Goal: Task Accomplishment & Management: Complete application form

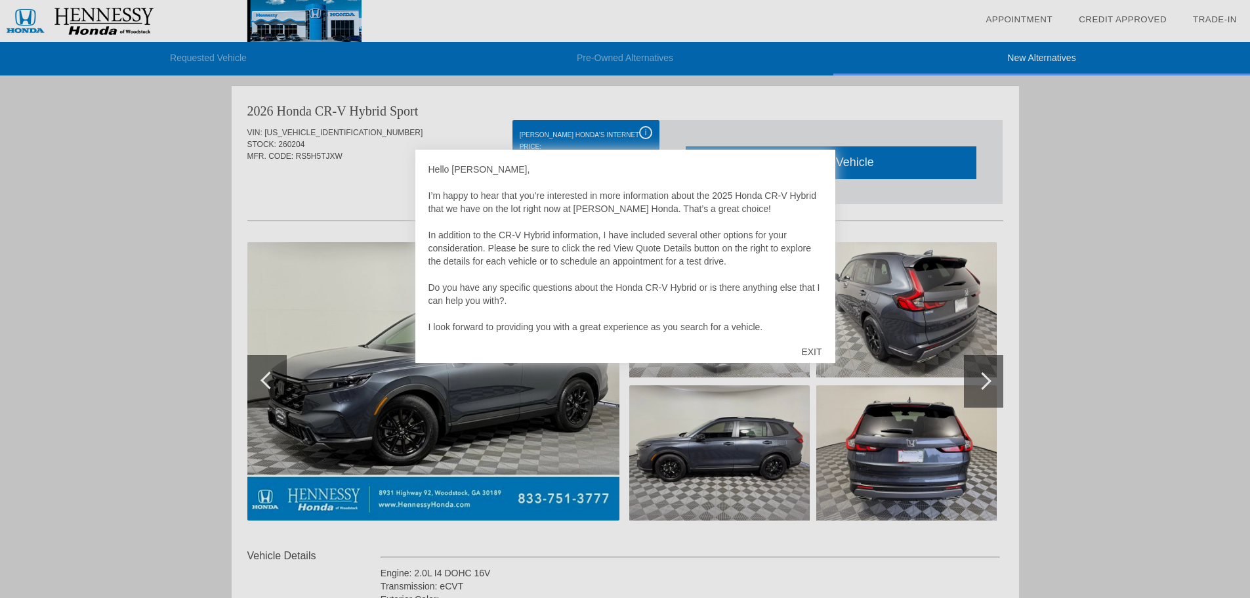
click at [815, 351] on div "EXIT" at bounding box center [811, 351] width 47 height 39
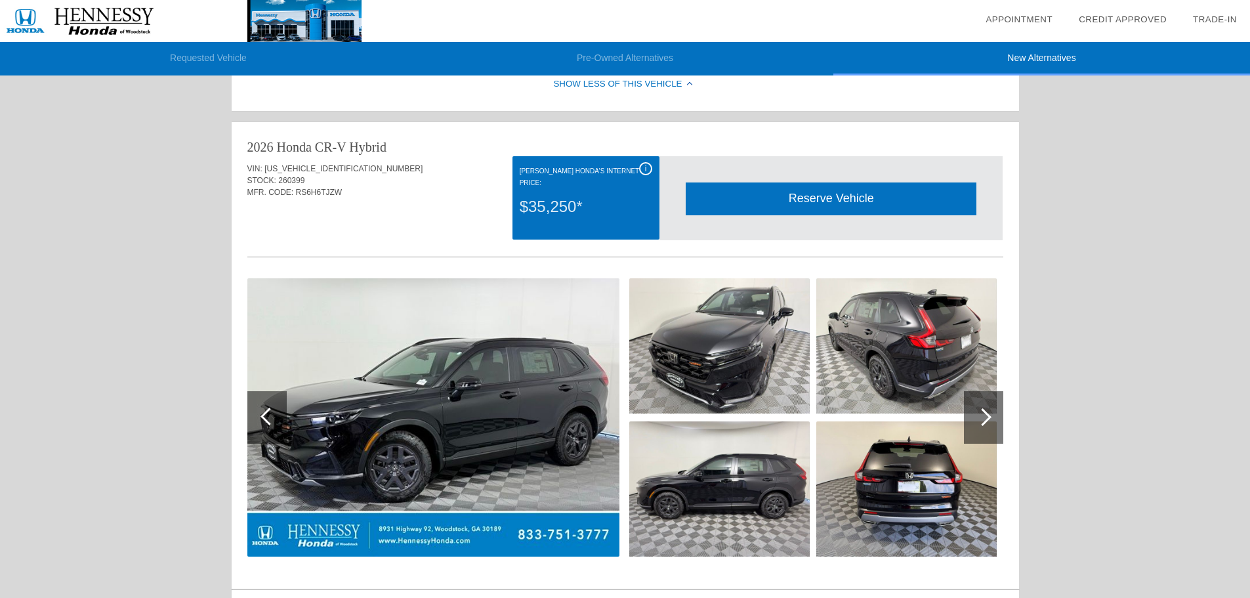
scroll to position [590, 0]
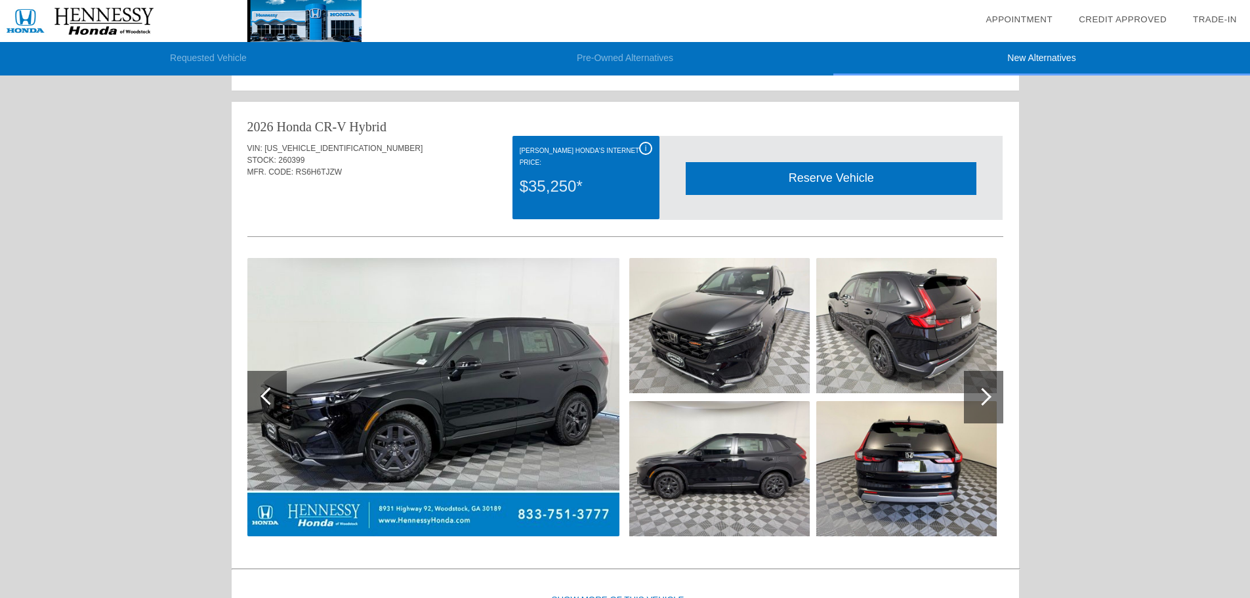
click at [979, 398] on div at bounding box center [983, 397] width 18 height 18
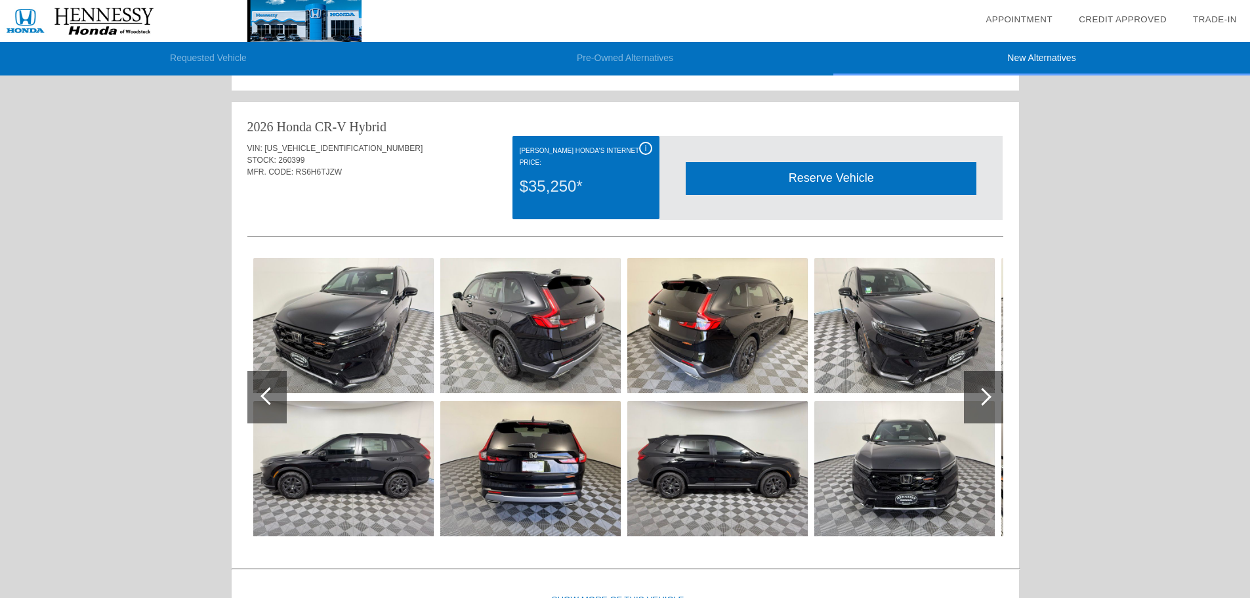
click at [979, 398] on div at bounding box center [983, 397] width 18 height 18
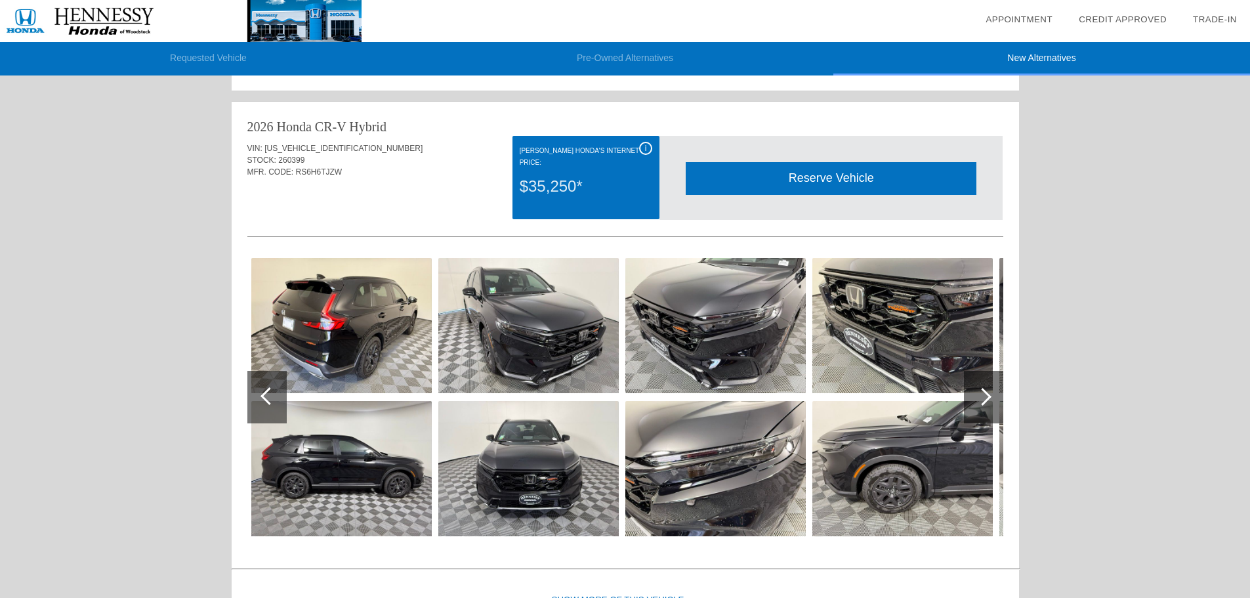
click at [979, 398] on div at bounding box center [983, 397] width 18 height 18
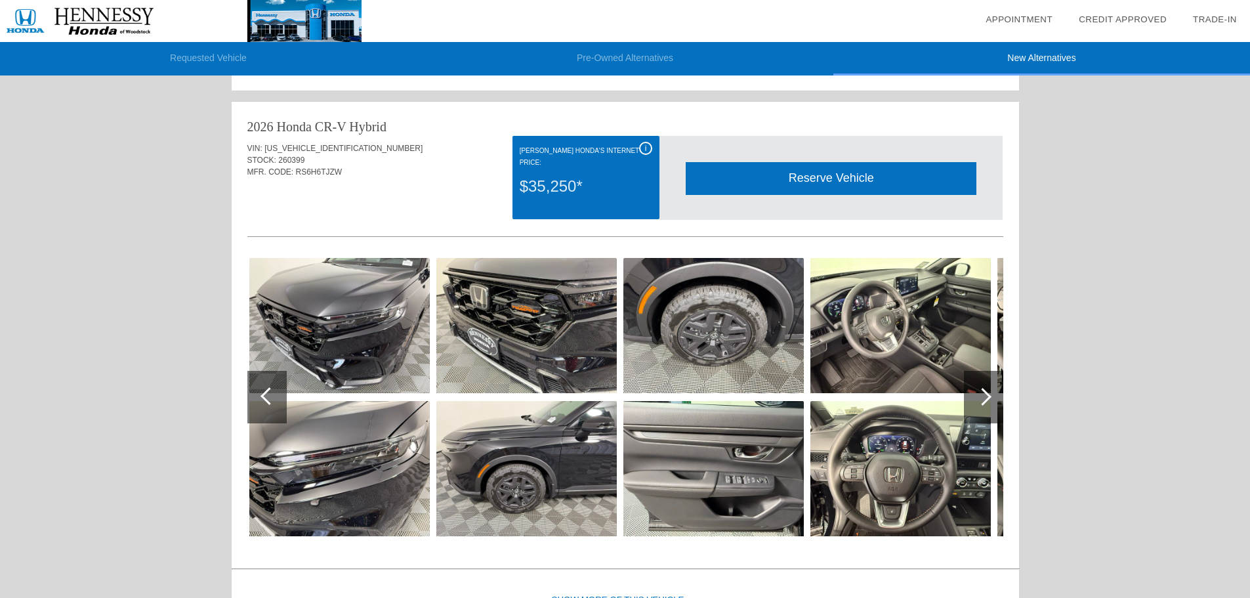
click at [979, 398] on div at bounding box center [983, 397] width 18 height 18
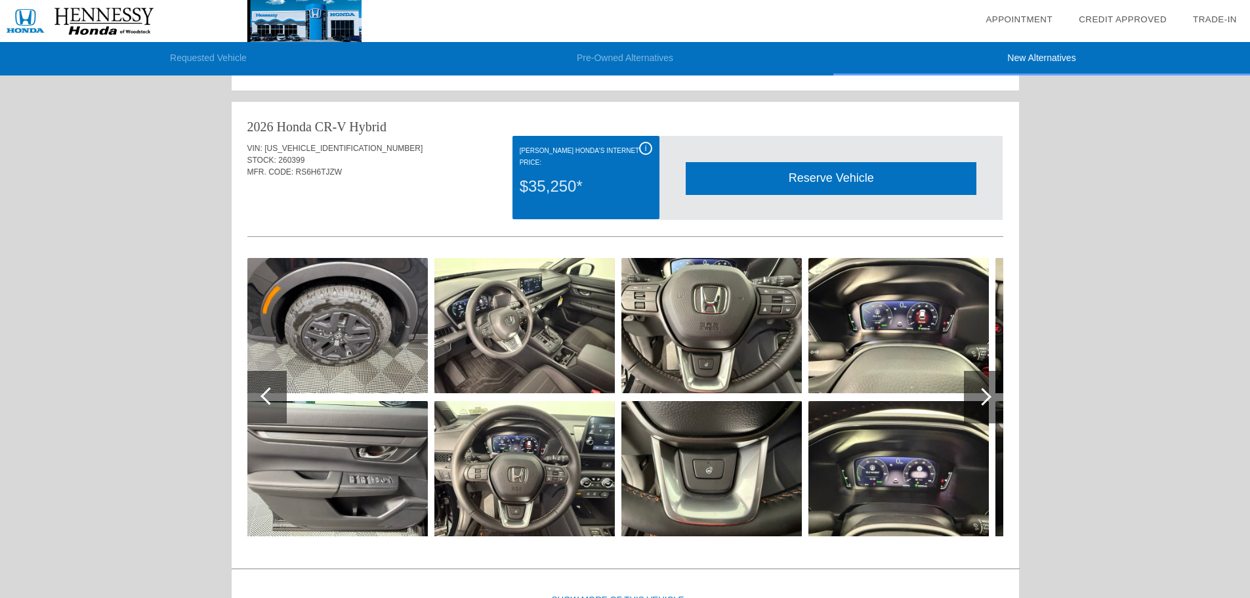
click at [985, 398] on div at bounding box center [983, 397] width 18 height 18
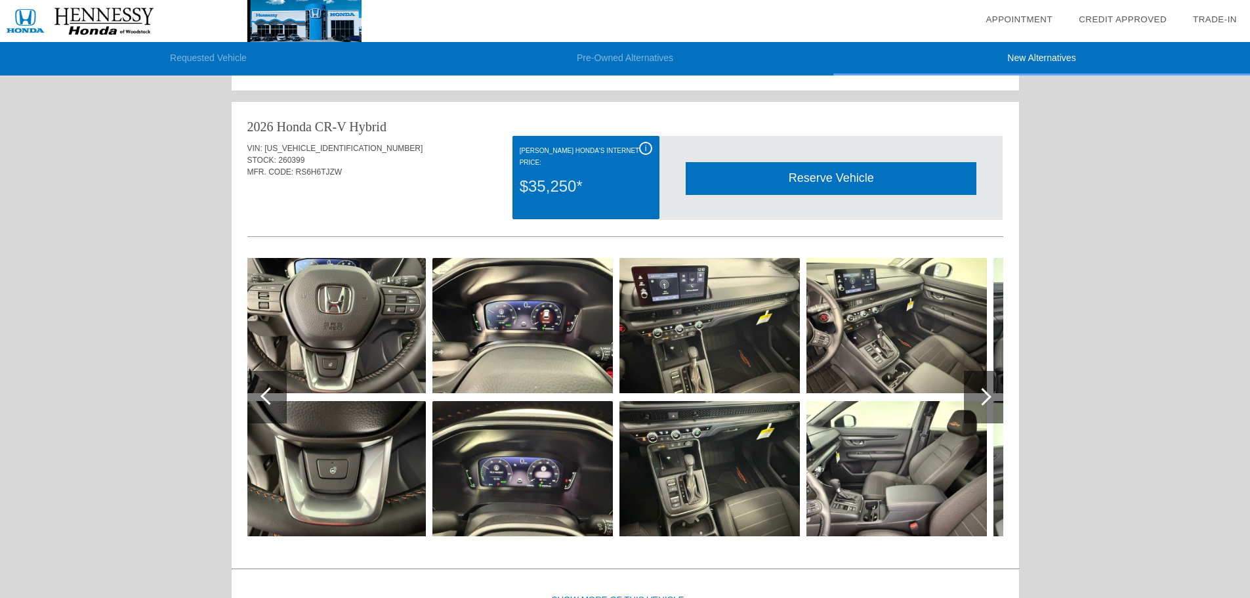
click at [978, 402] on div at bounding box center [983, 397] width 39 height 52
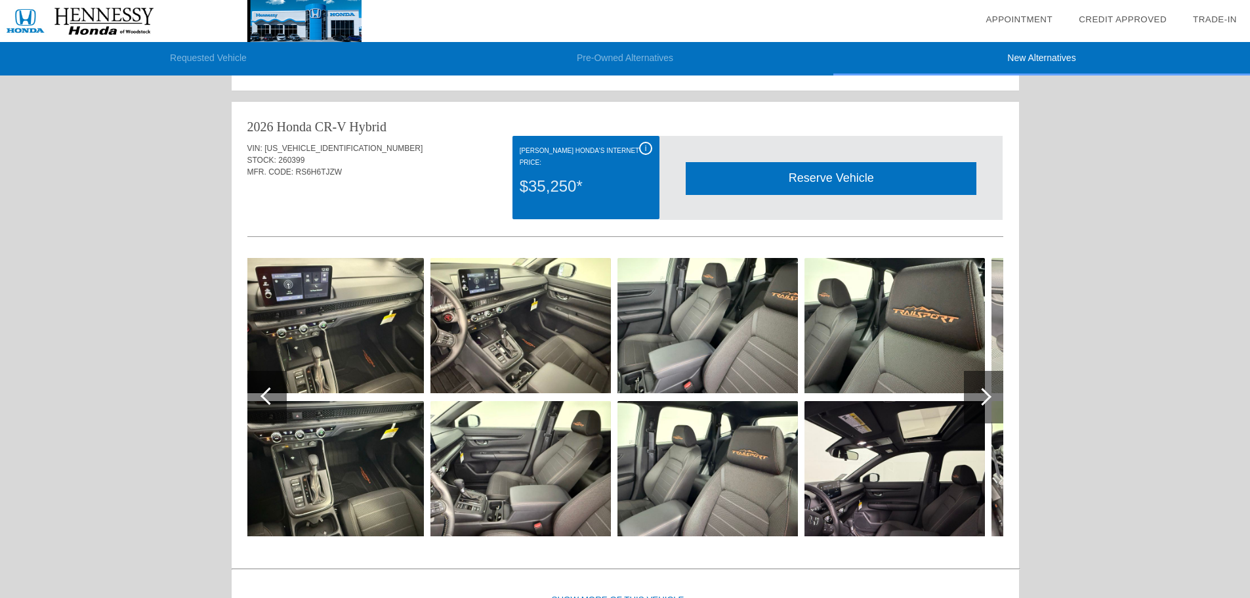
click at [730, 510] on img at bounding box center [707, 468] width 180 height 135
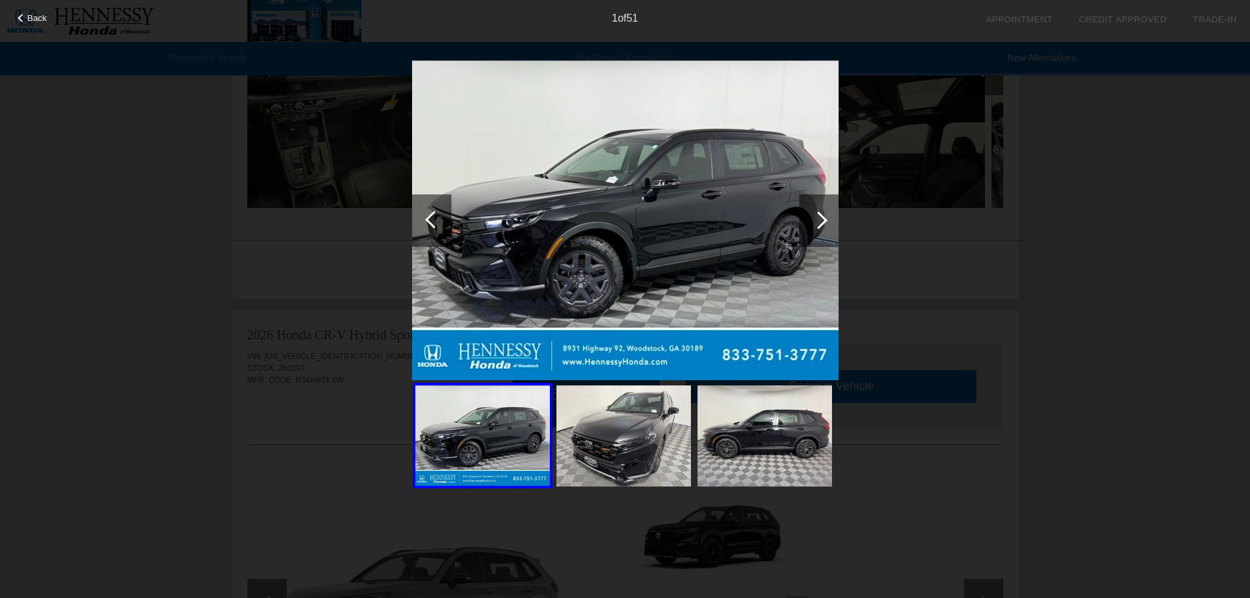
scroll to position [787, 0]
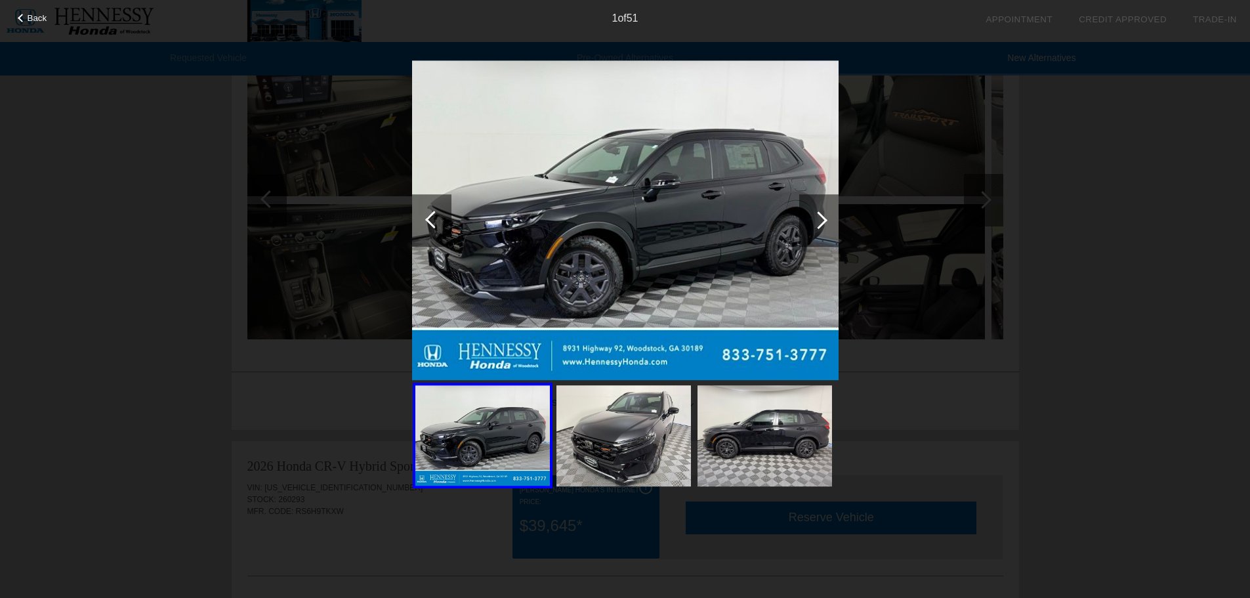
click at [815, 211] on div at bounding box center [818, 220] width 39 height 52
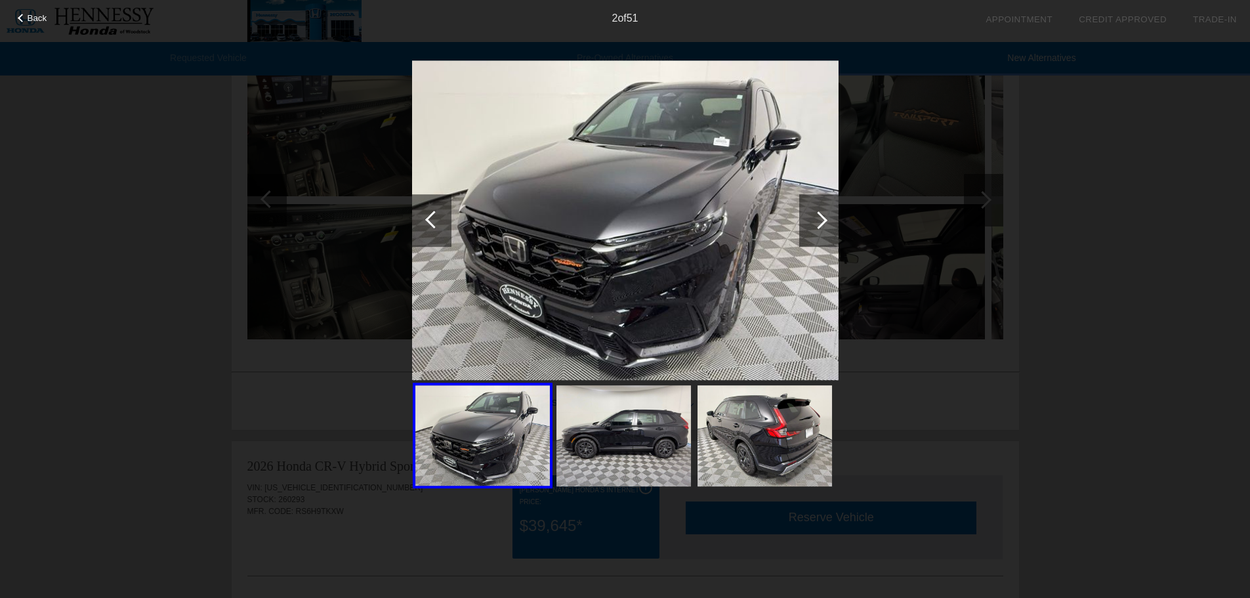
click at [815, 211] on div at bounding box center [818, 220] width 39 height 52
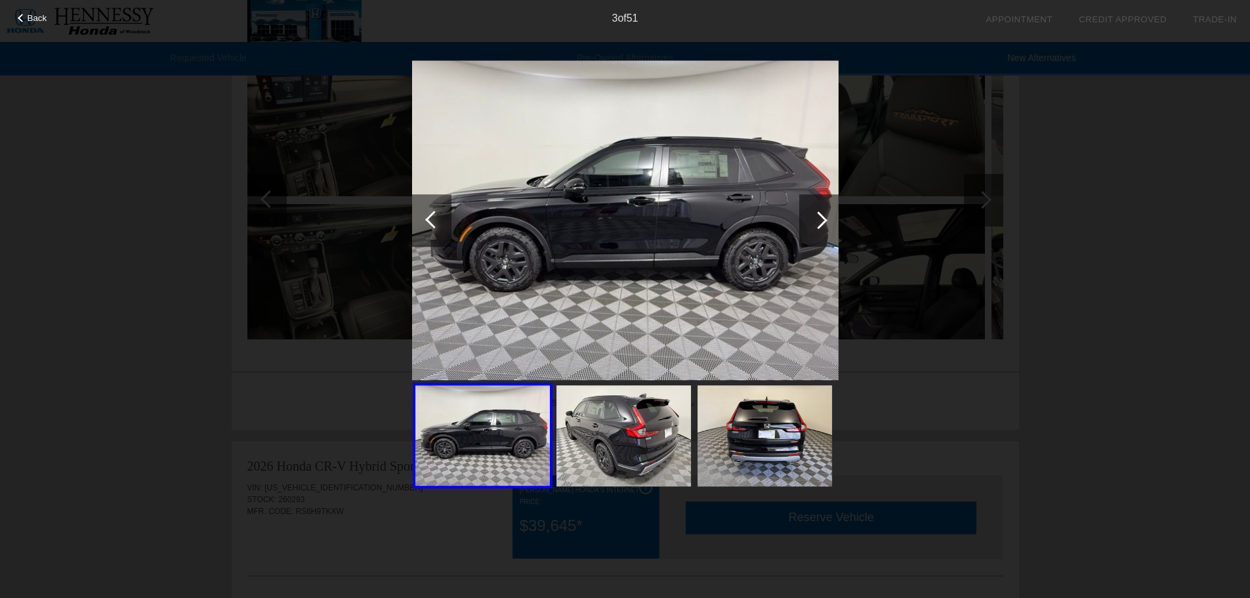
click at [815, 211] on div at bounding box center [818, 220] width 39 height 52
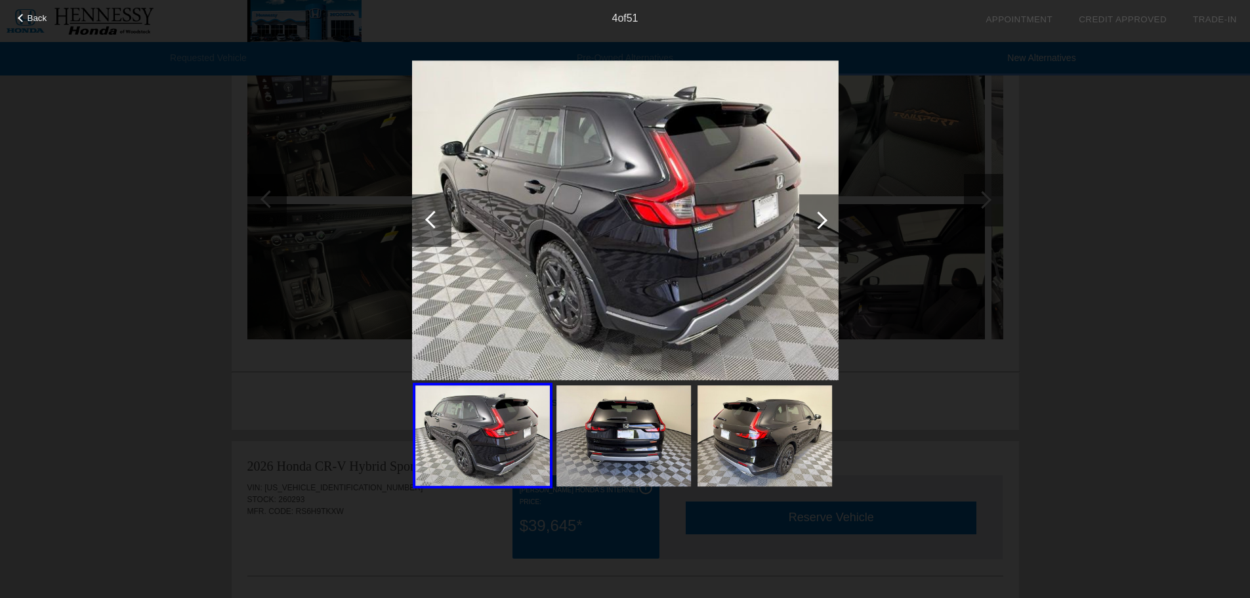
click at [815, 211] on div at bounding box center [818, 220] width 39 height 52
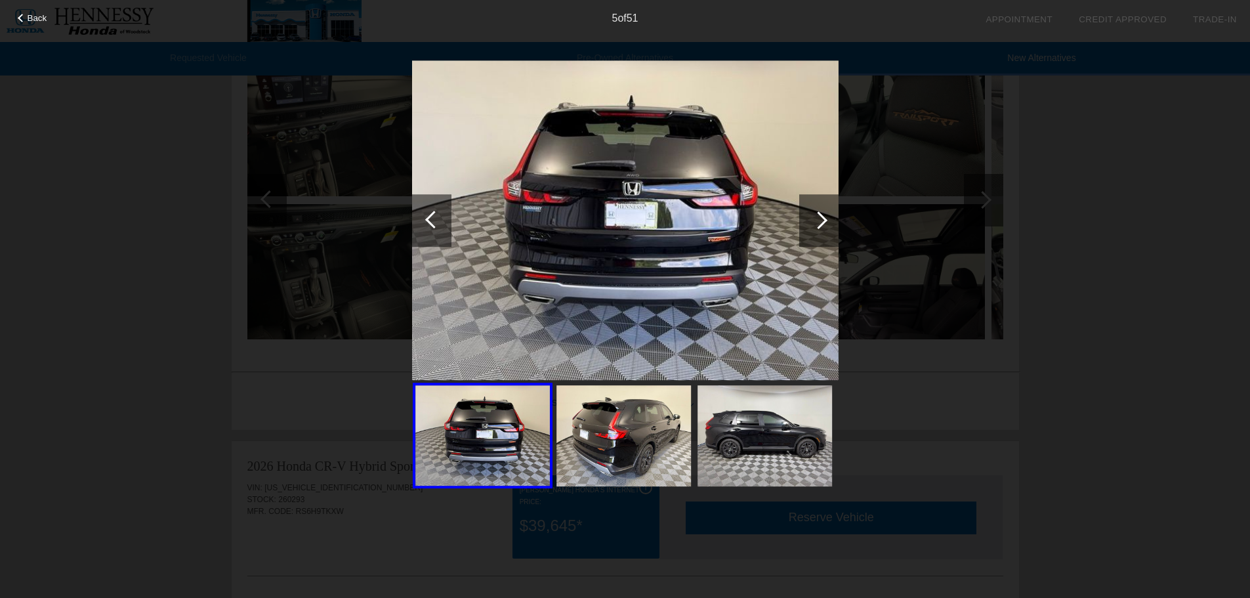
click at [815, 211] on div at bounding box center [818, 220] width 39 height 52
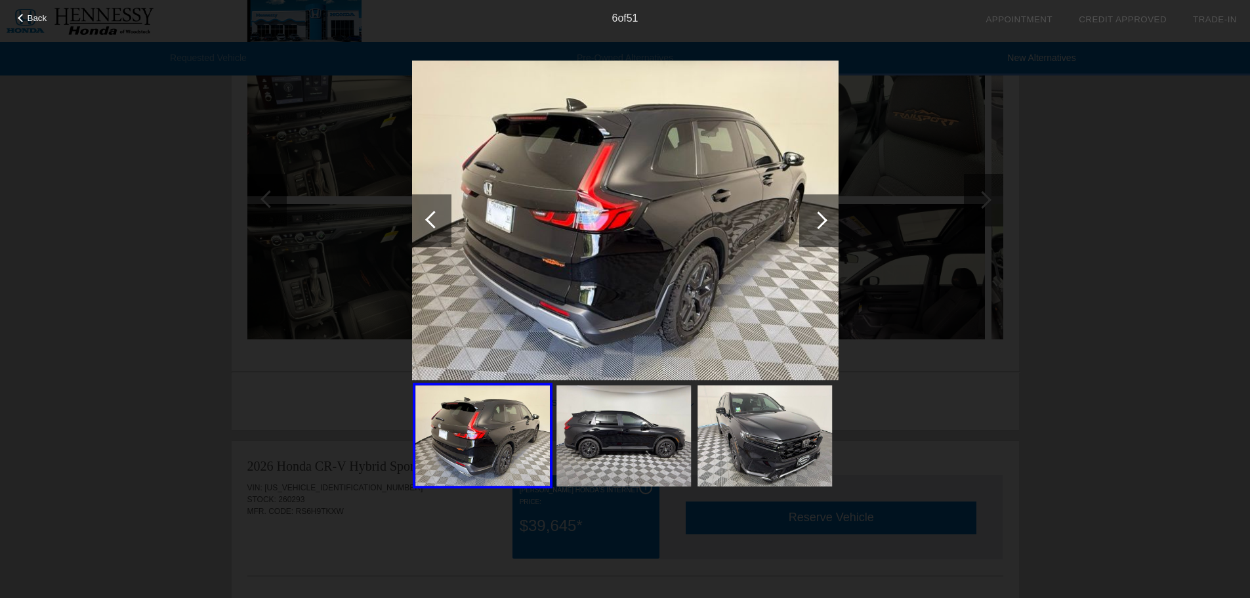
click at [815, 211] on div at bounding box center [818, 220] width 39 height 52
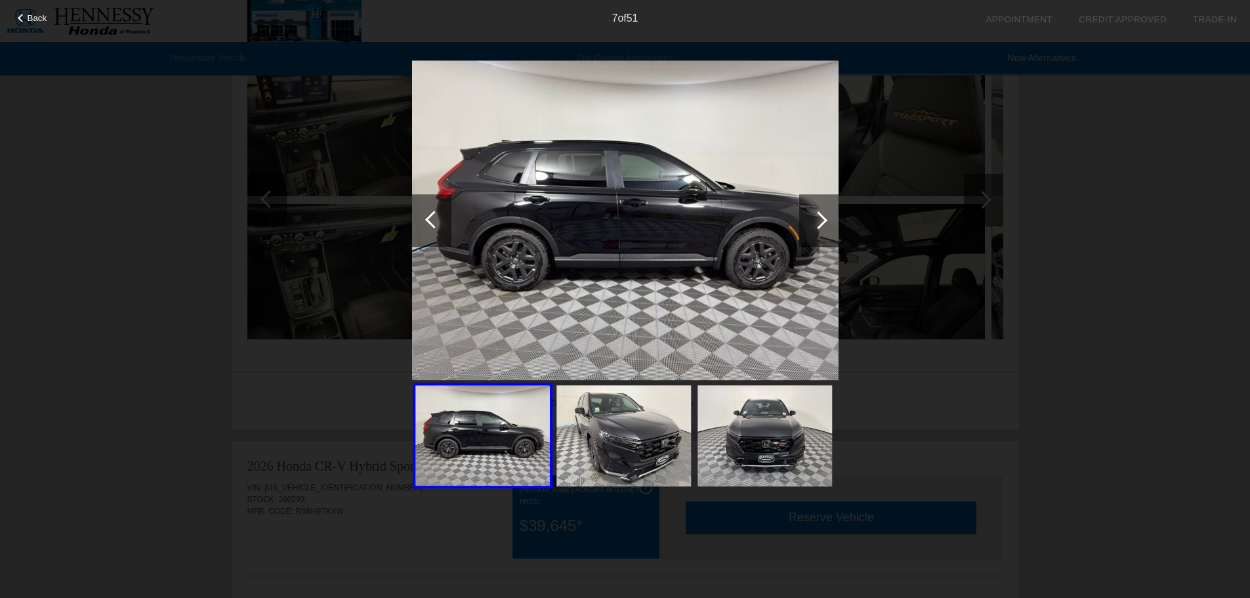
click at [815, 211] on div at bounding box center [818, 220] width 39 height 52
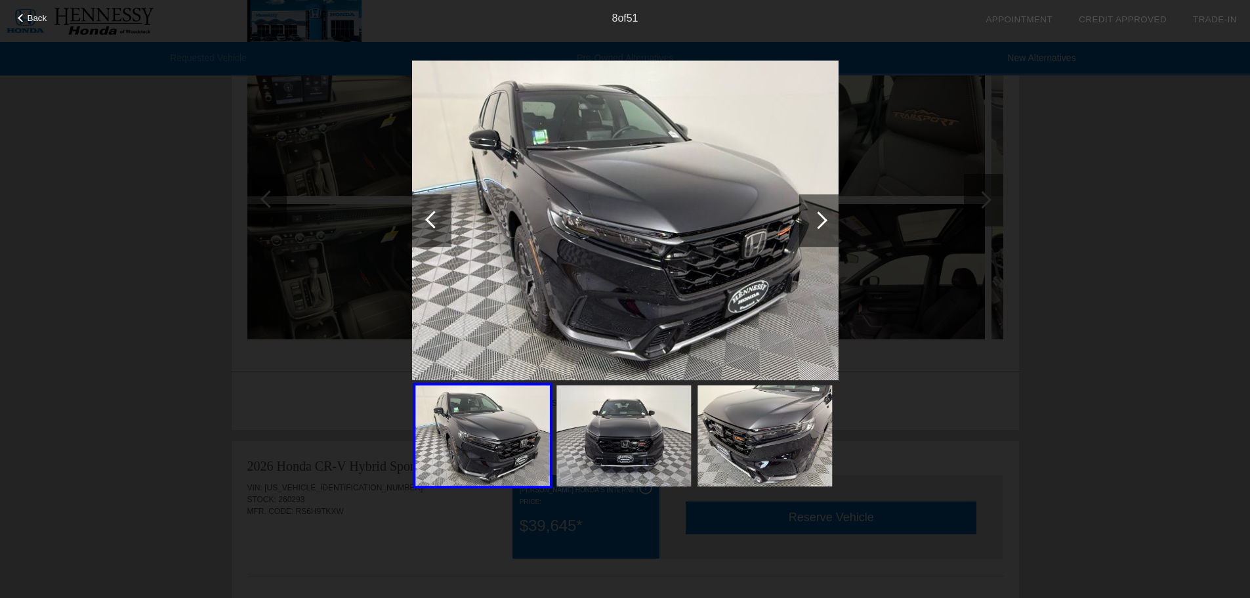
click at [815, 211] on div at bounding box center [818, 220] width 39 height 52
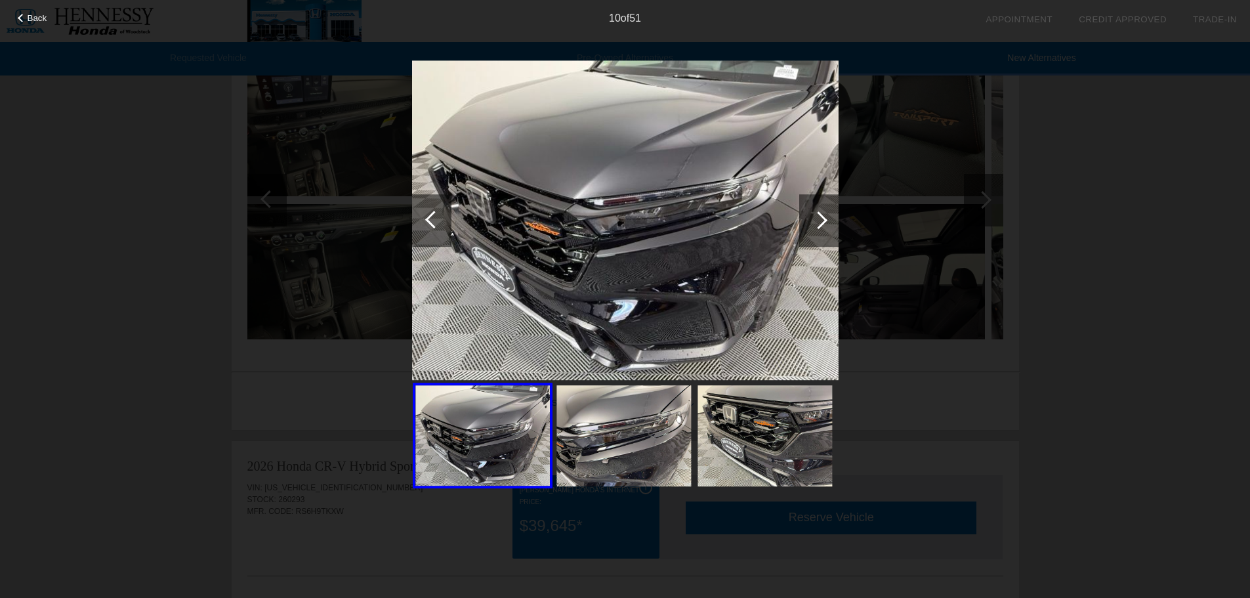
click at [815, 211] on div at bounding box center [818, 220] width 39 height 52
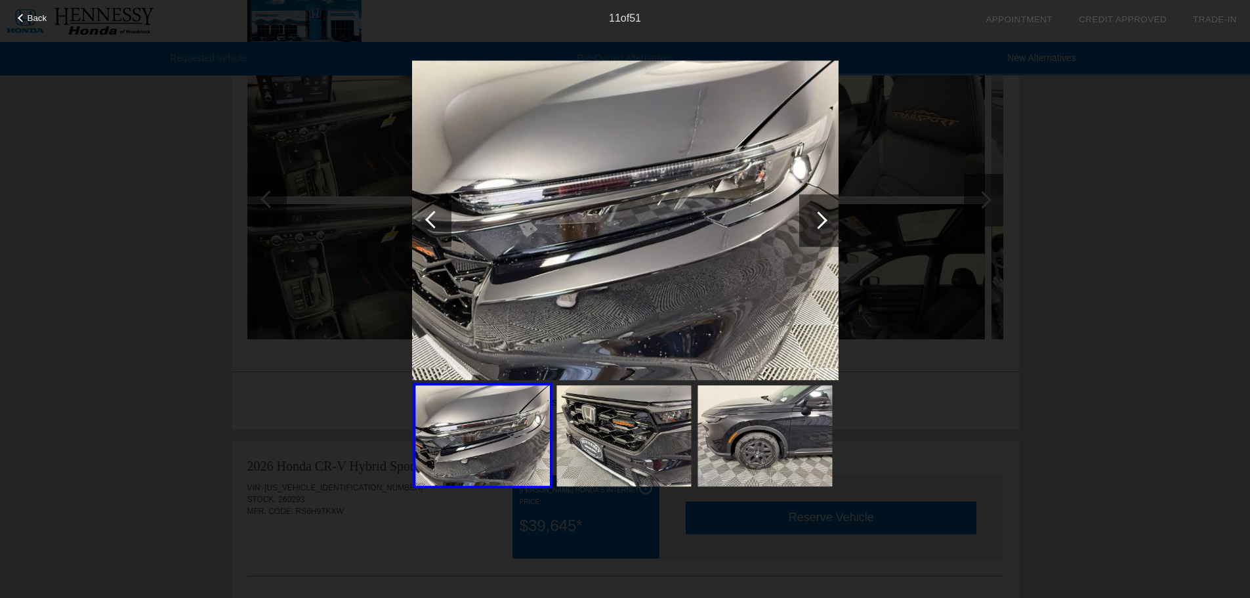
click at [815, 211] on div at bounding box center [818, 220] width 39 height 52
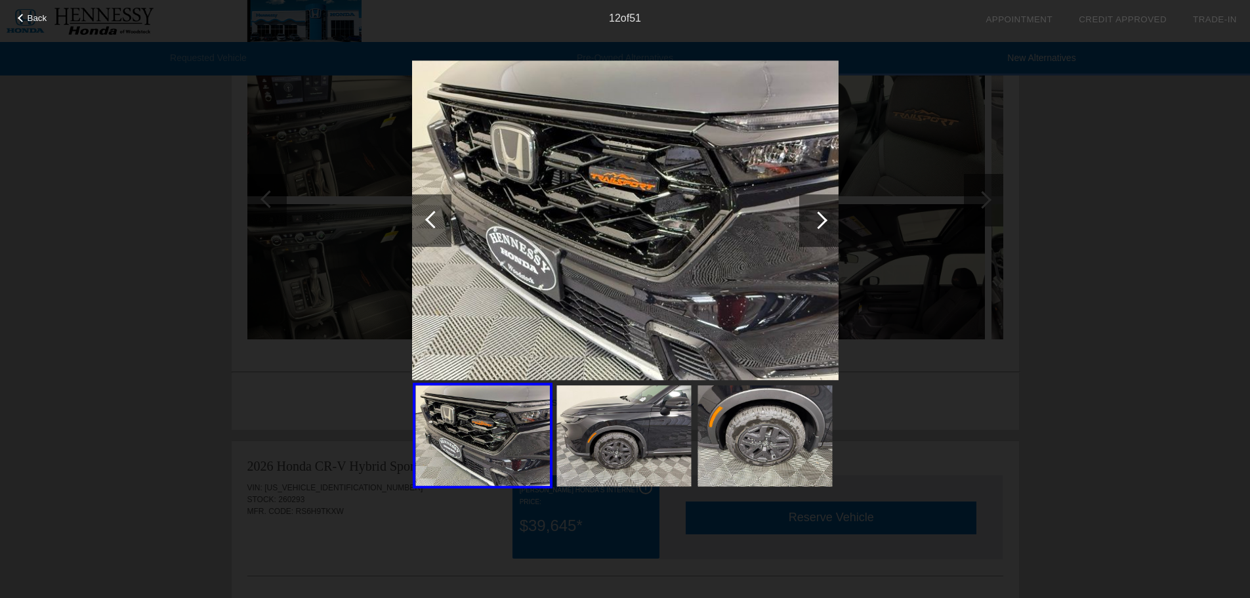
click at [815, 211] on div at bounding box center [818, 220] width 39 height 52
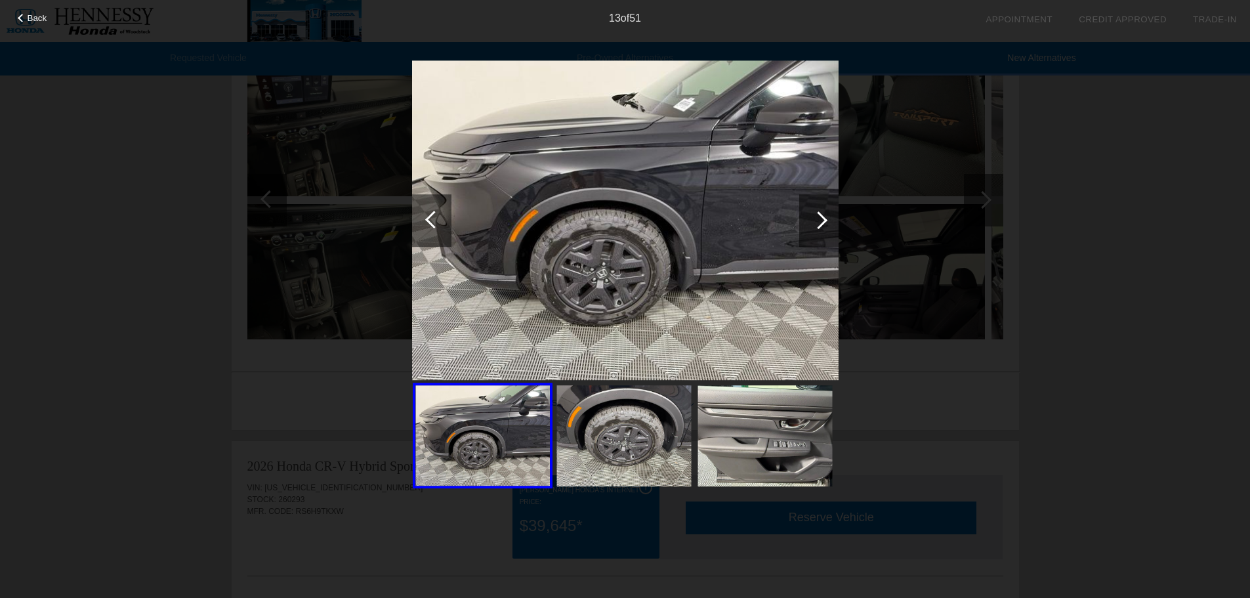
click at [815, 211] on div at bounding box center [818, 220] width 39 height 52
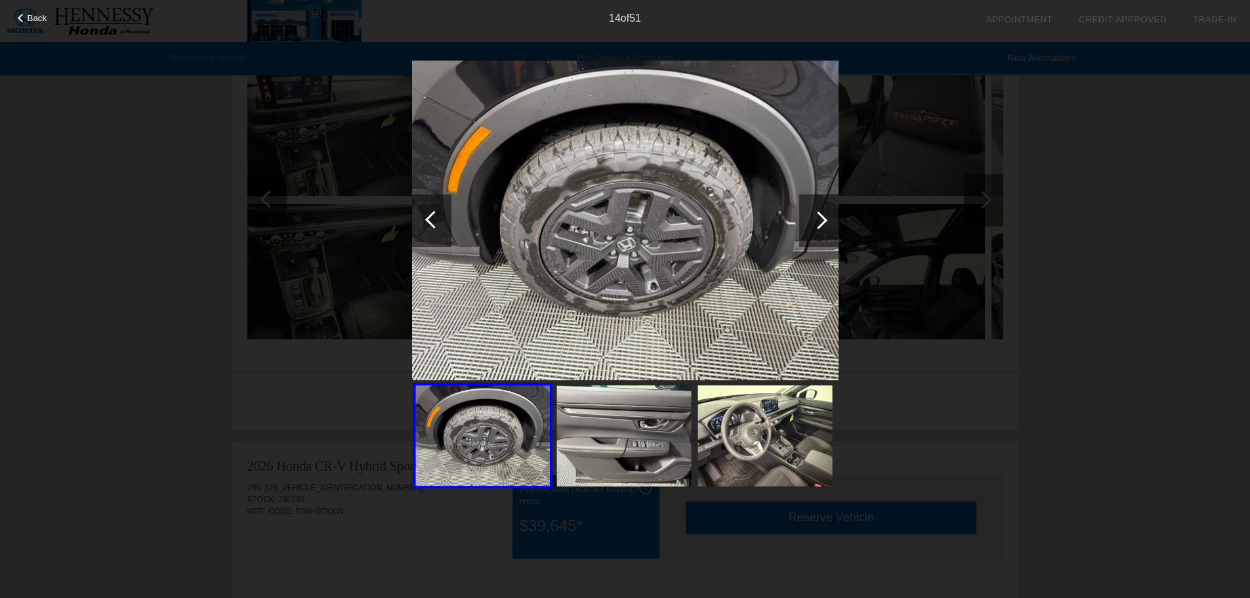
click at [815, 211] on div at bounding box center [818, 220] width 39 height 52
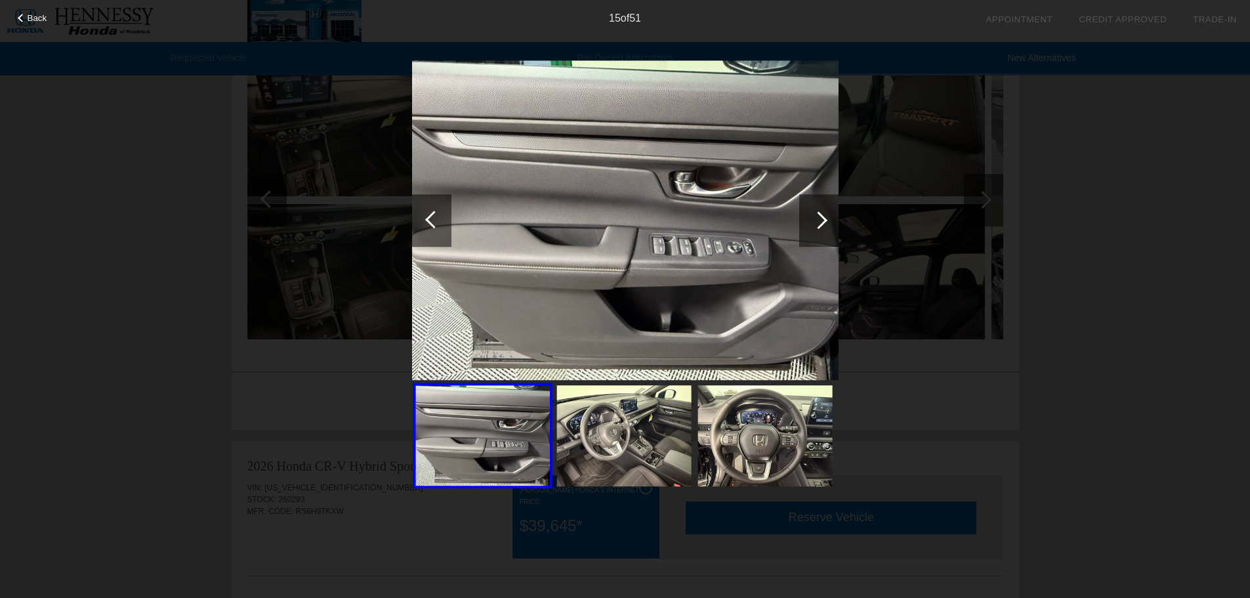
click at [815, 211] on div at bounding box center [818, 220] width 39 height 52
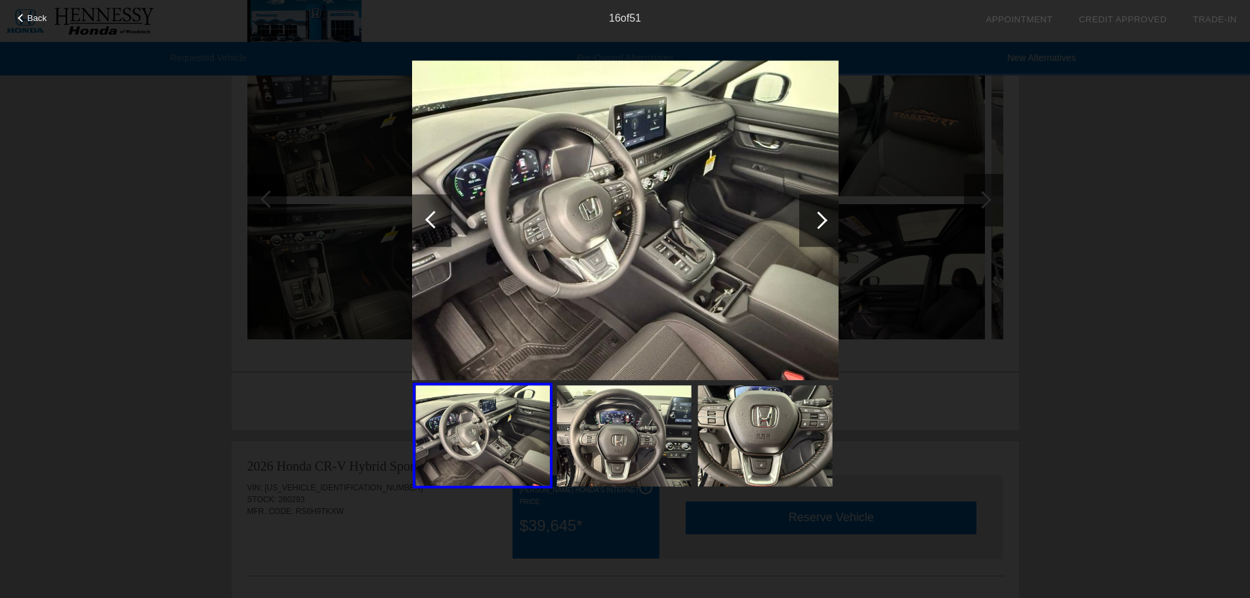
click at [815, 211] on div at bounding box center [818, 220] width 39 height 52
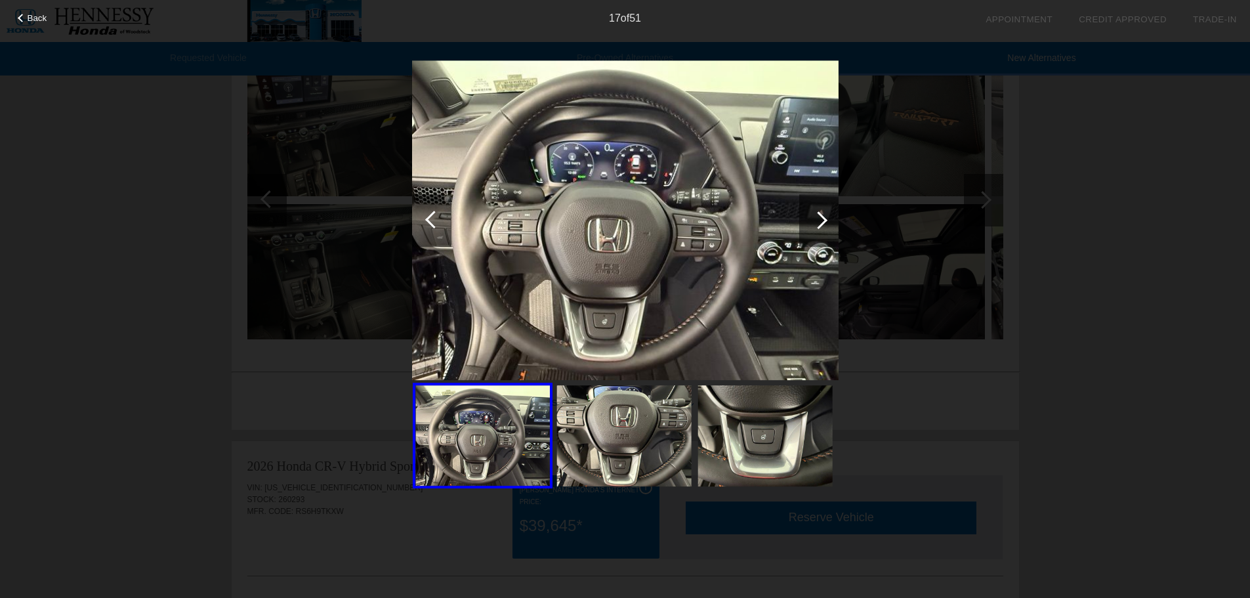
click at [815, 211] on div at bounding box center [818, 220] width 39 height 52
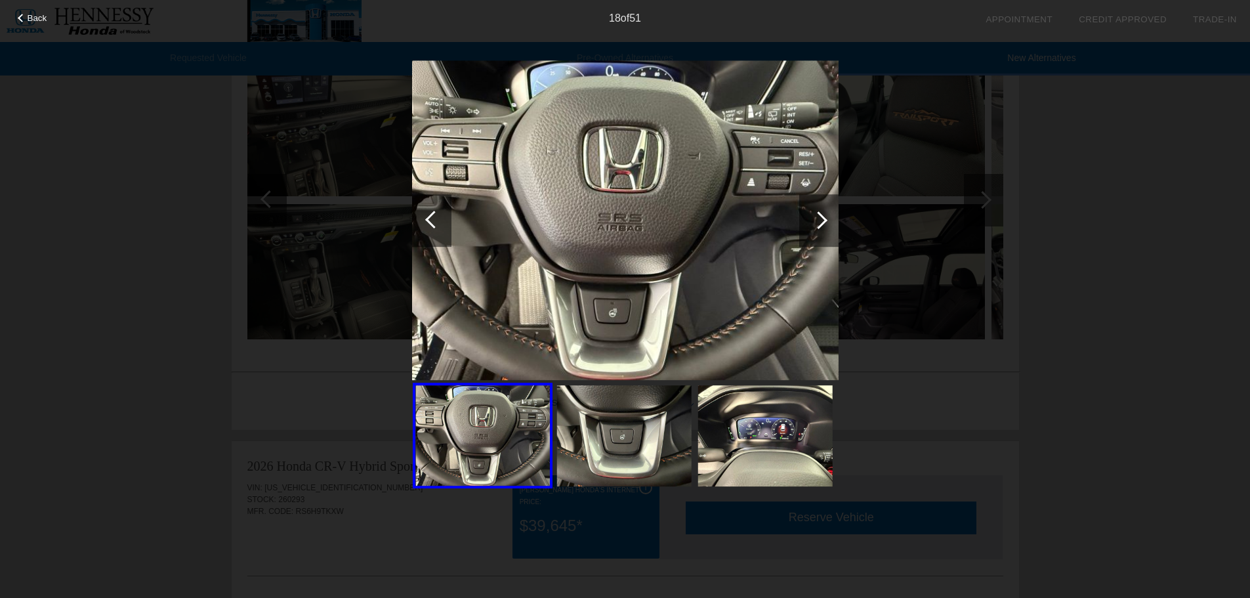
click at [815, 211] on div at bounding box center [818, 220] width 39 height 52
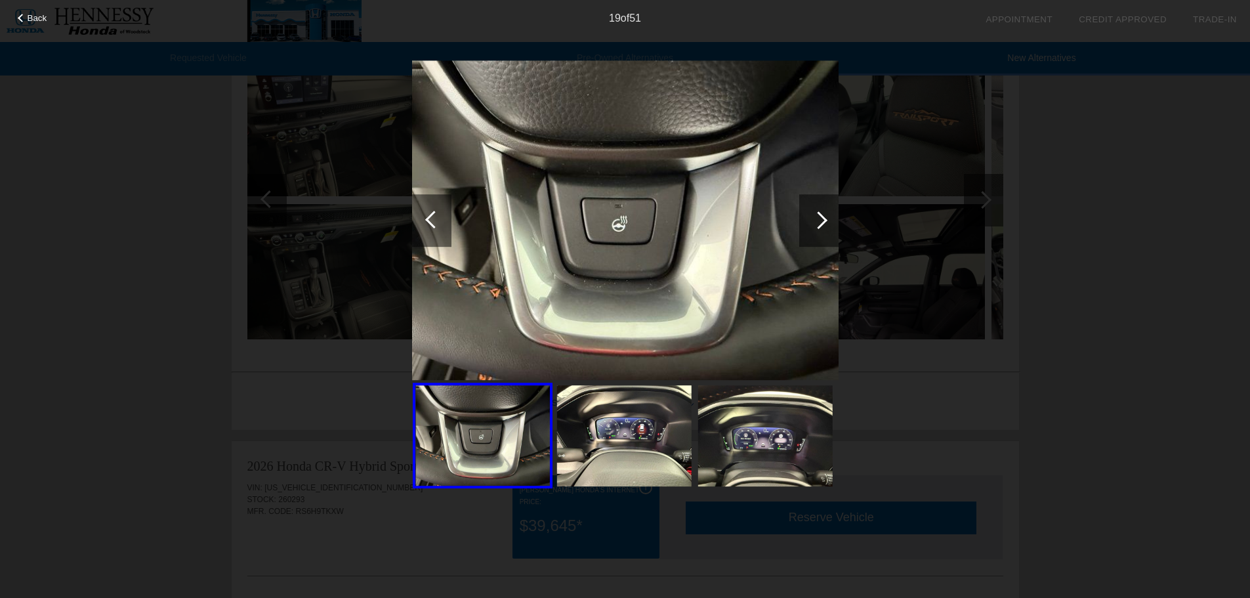
click at [815, 211] on div at bounding box center [818, 220] width 39 height 52
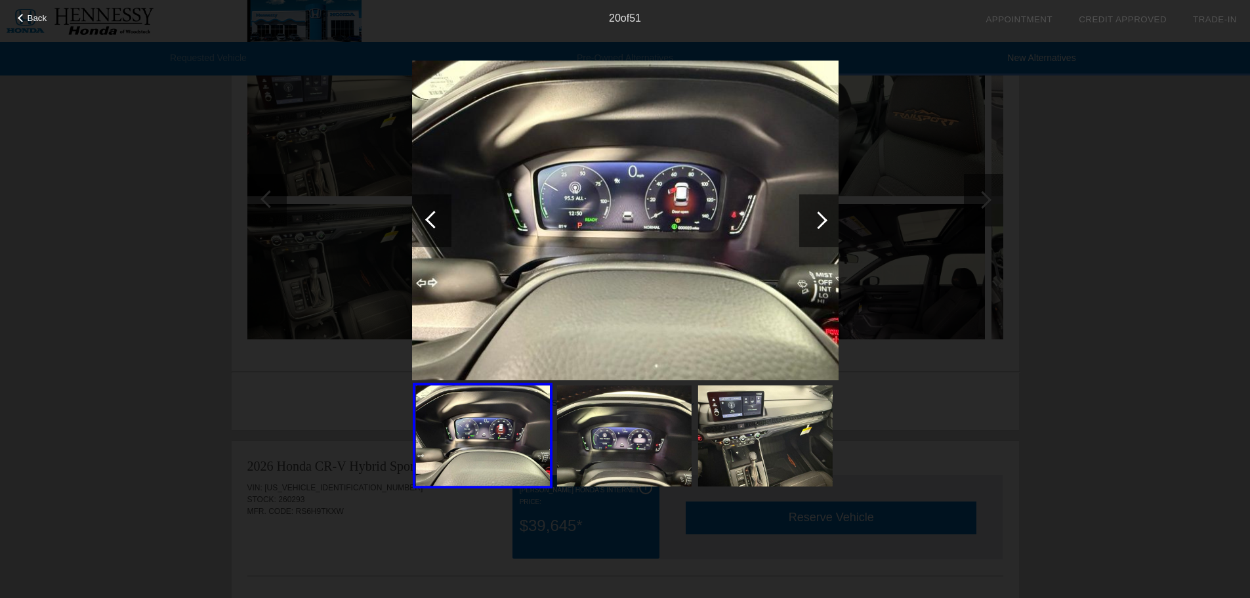
click at [815, 211] on div at bounding box center [818, 220] width 39 height 52
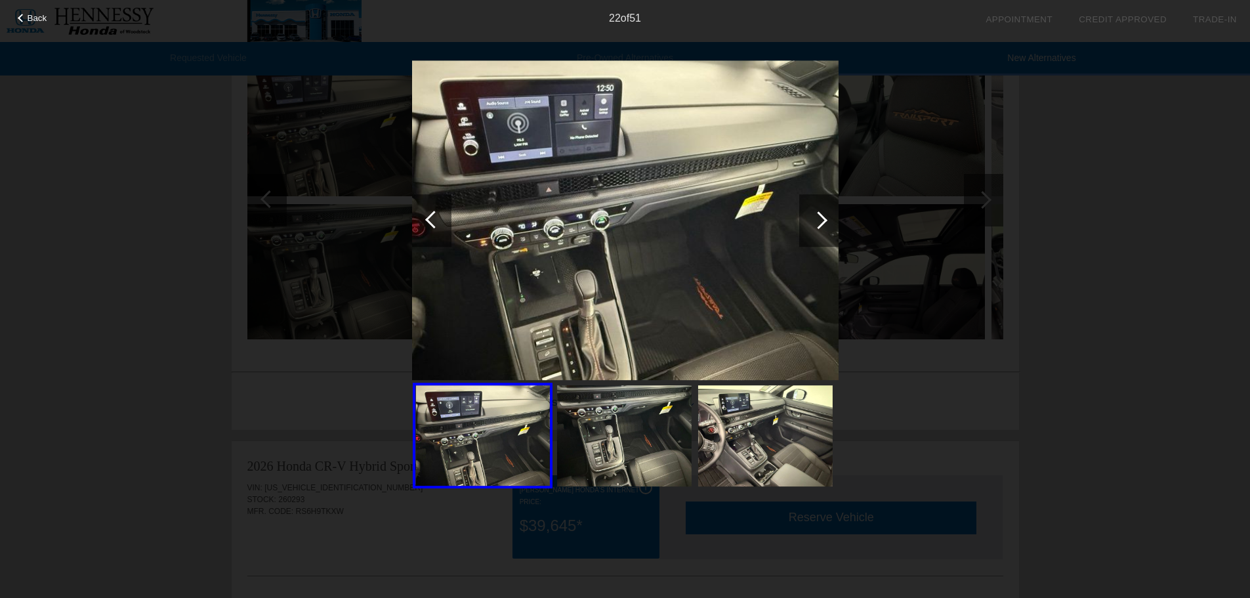
click at [815, 211] on div at bounding box center [818, 220] width 39 height 52
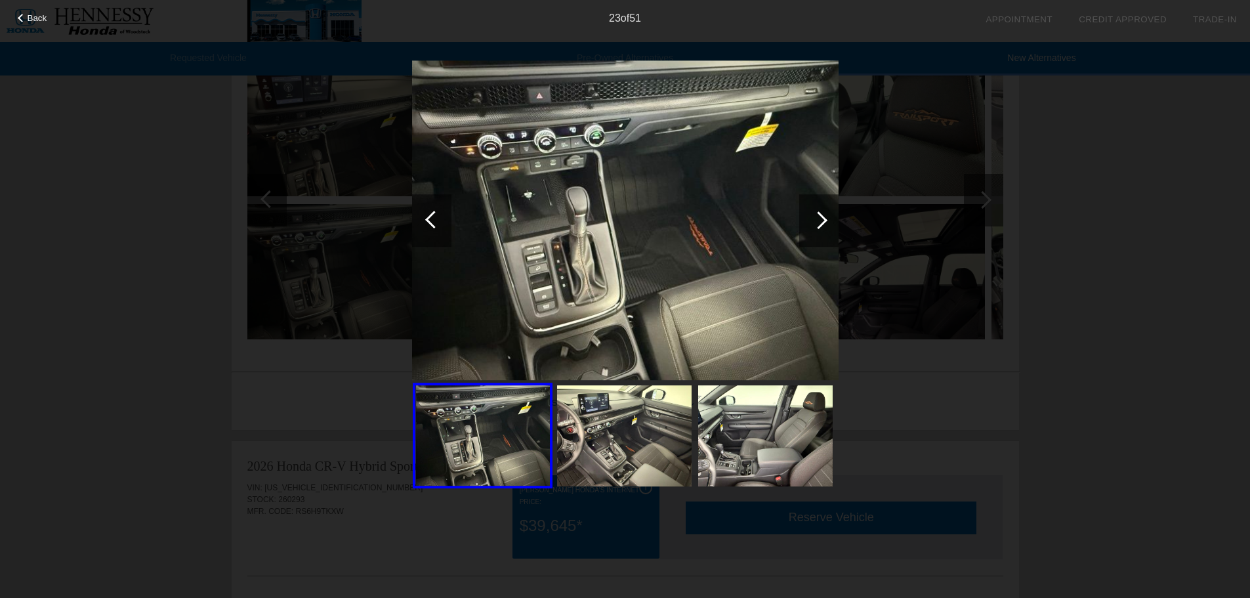
click at [815, 211] on div at bounding box center [818, 220] width 39 height 52
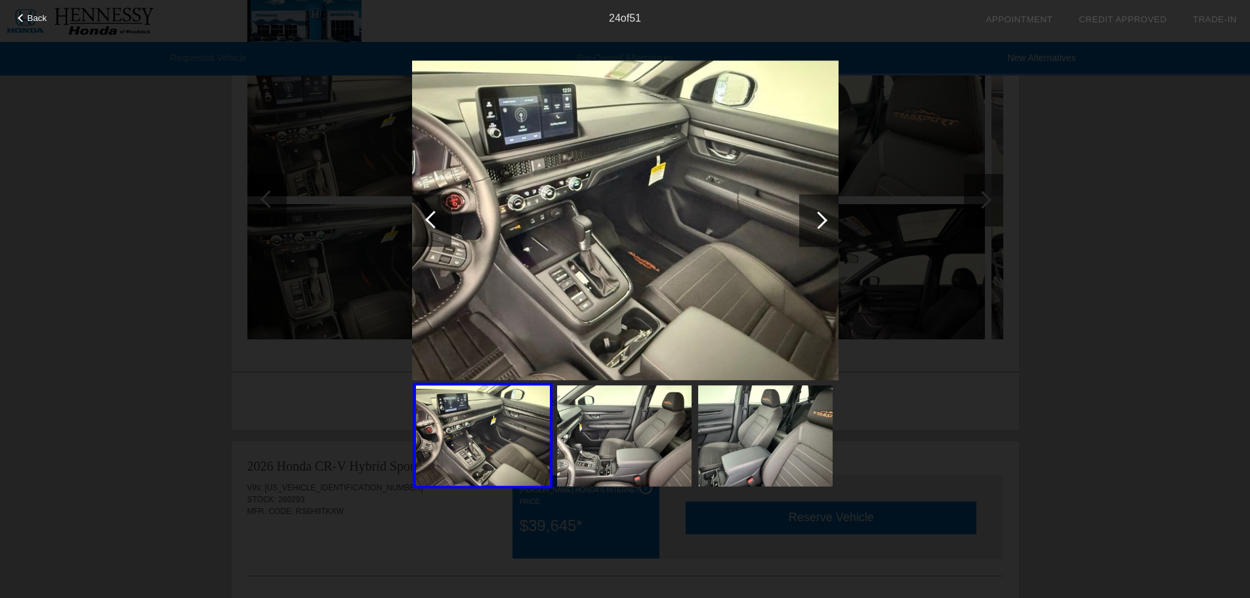
click at [659, 430] on img at bounding box center [624, 435] width 134 height 101
click at [813, 229] on div at bounding box center [818, 220] width 39 height 52
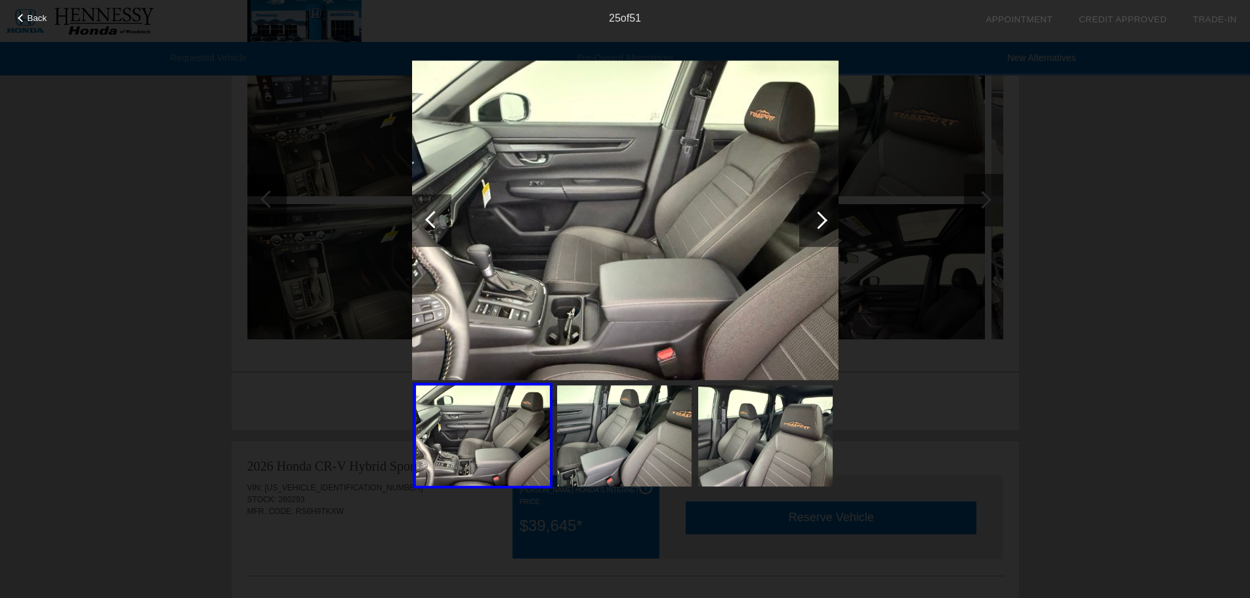
click at [738, 456] on img at bounding box center [765, 435] width 134 height 101
click at [825, 213] on div at bounding box center [818, 220] width 39 height 52
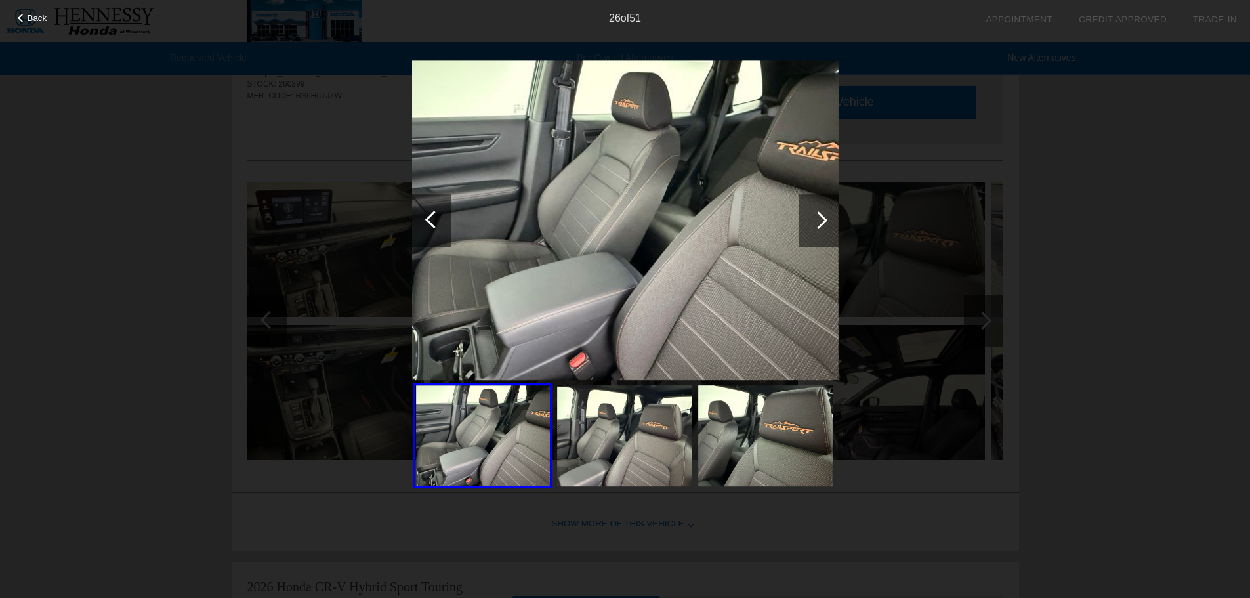
scroll to position [656, 0]
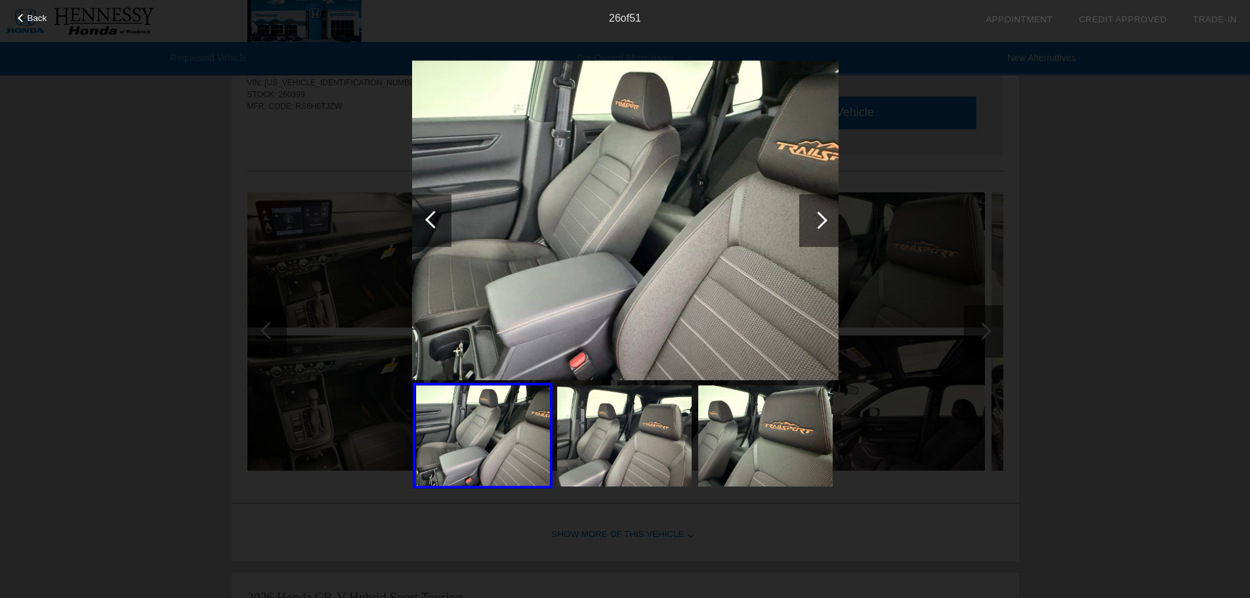
click at [34, 25] on div "Back 26 of 51" at bounding box center [625, 299] width 1250 height 598
click at [34, 20] on span "Back" at bounding box center [38, 18] width 20 height 10
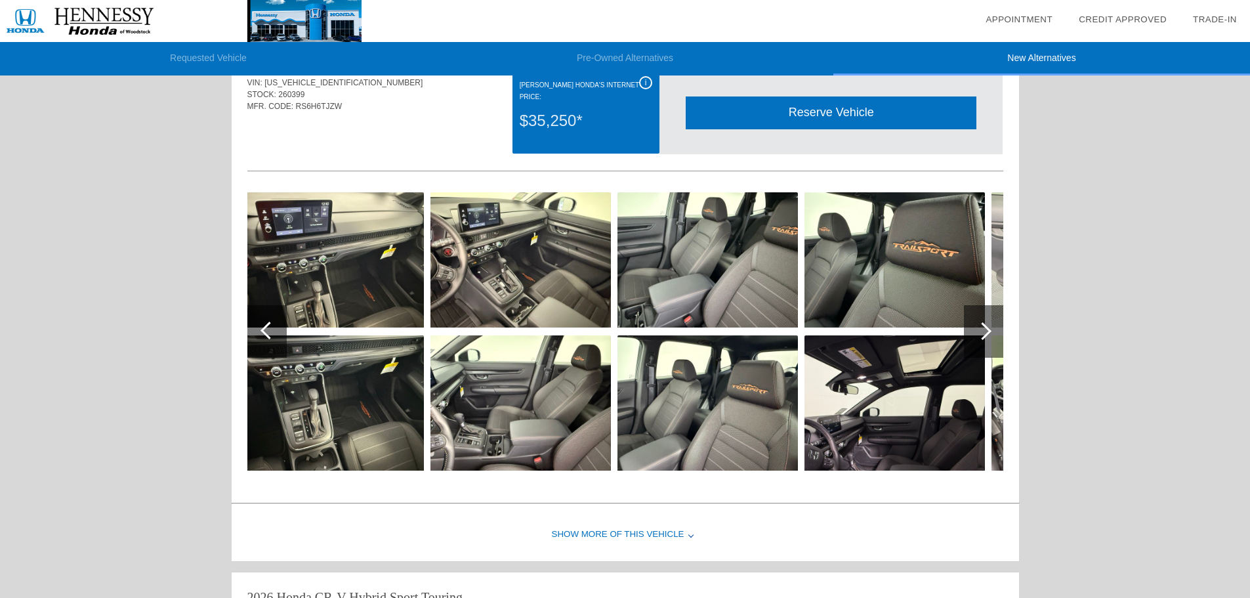
click at [266, 329] on div at bounding box center [269, 330] width 18 height 18
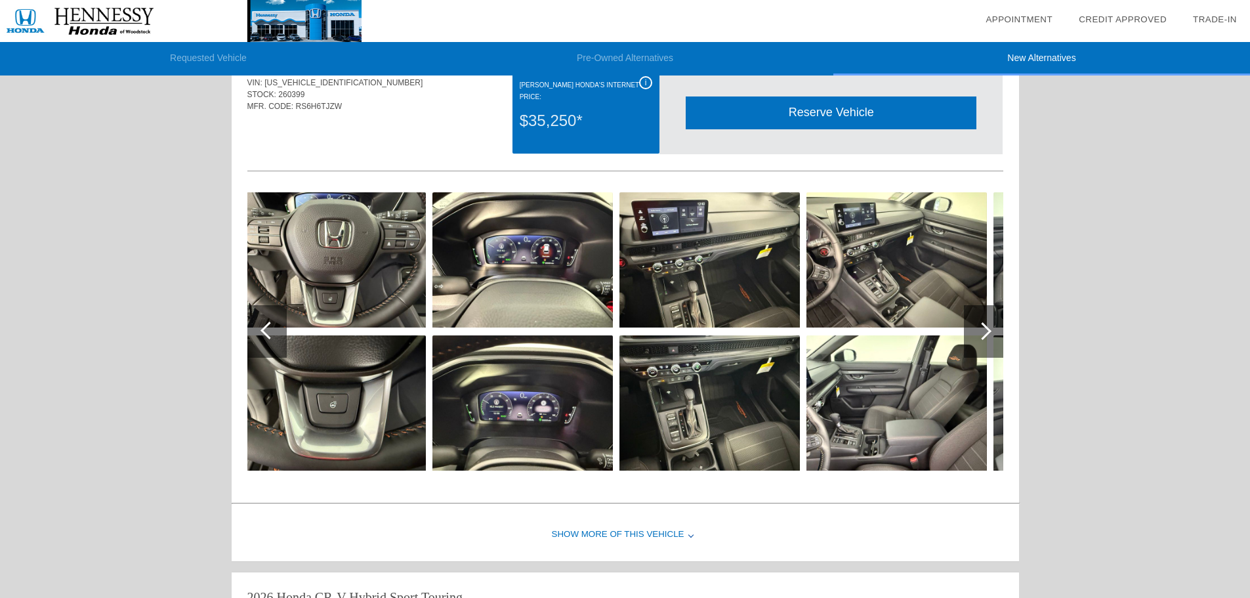
click at [266, 329] on div at bounding box center [269, 330] width 18 height 18
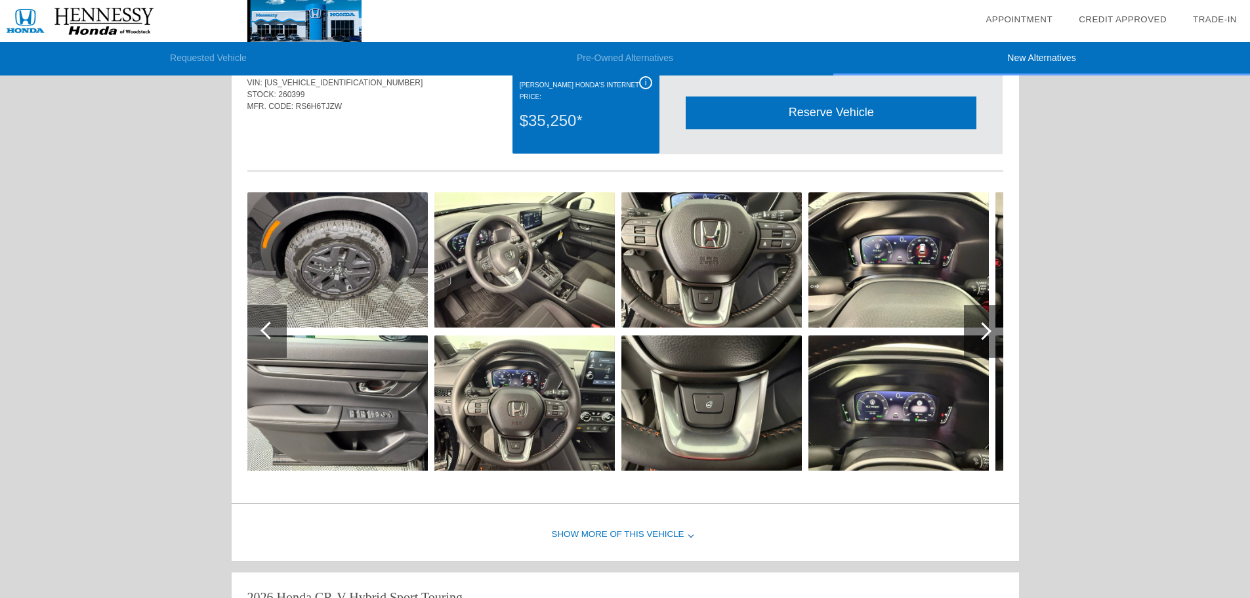
click at [266, 329] on div at bounding box center [269, 330] width 18 height 18
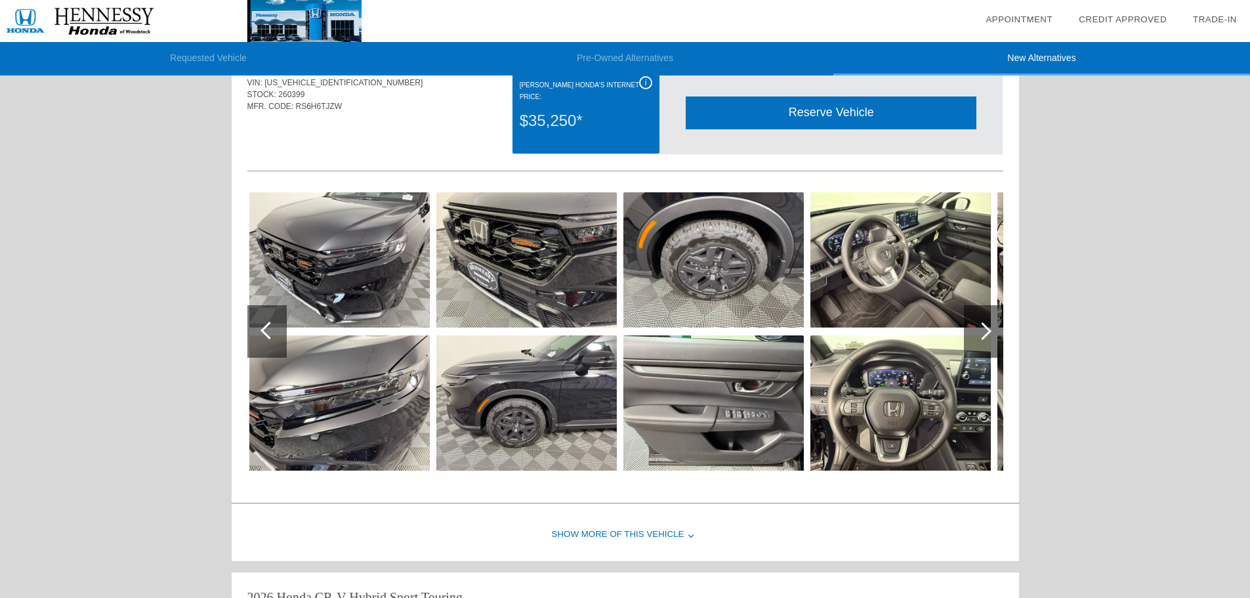
click at [266, 329] on div at bounding box center [269, 330] width 18 height 18
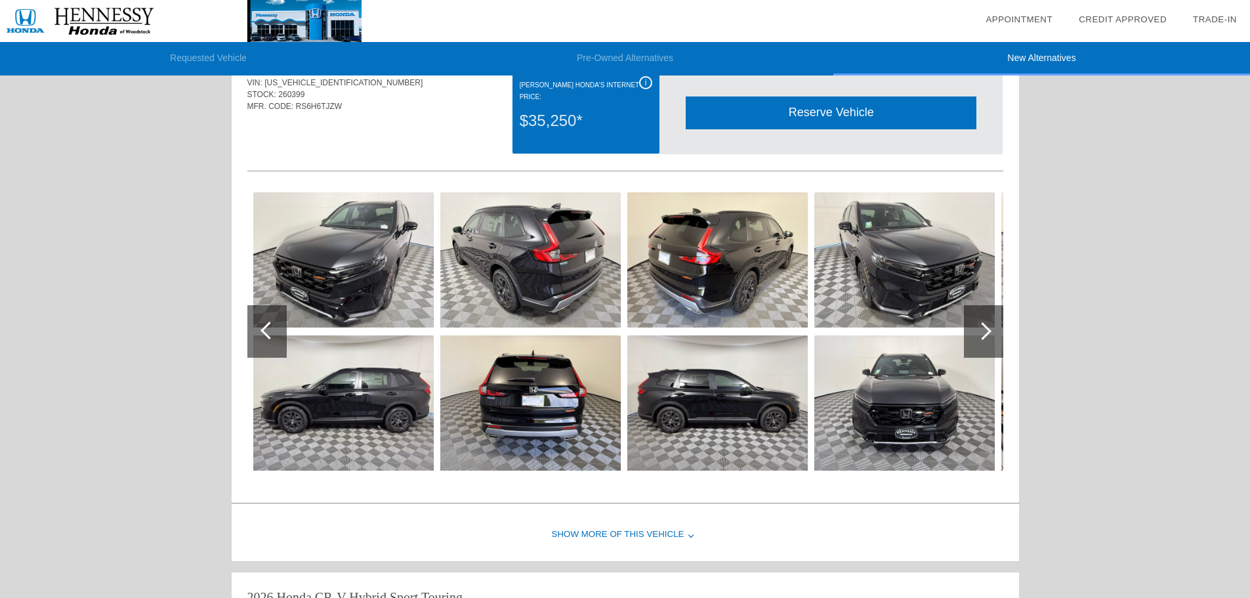
click at [266, 329] on div at bounding box center [269, 330] width 18 height 18
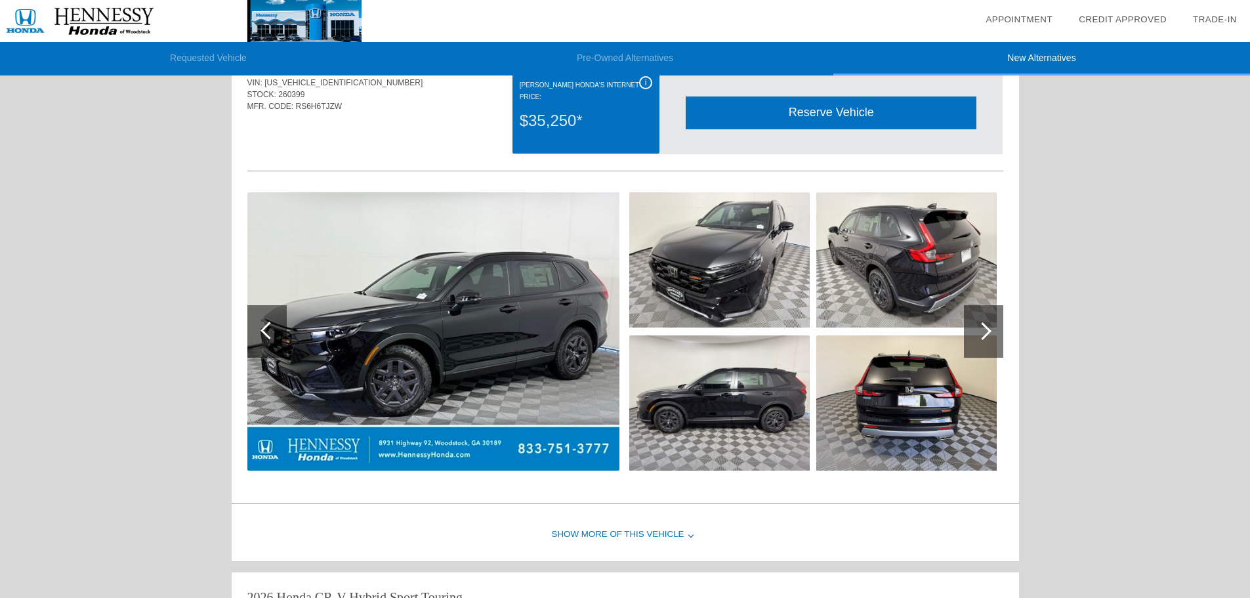
click at [266, 329] on div at bounding box center [269, 330] width 18 height 18
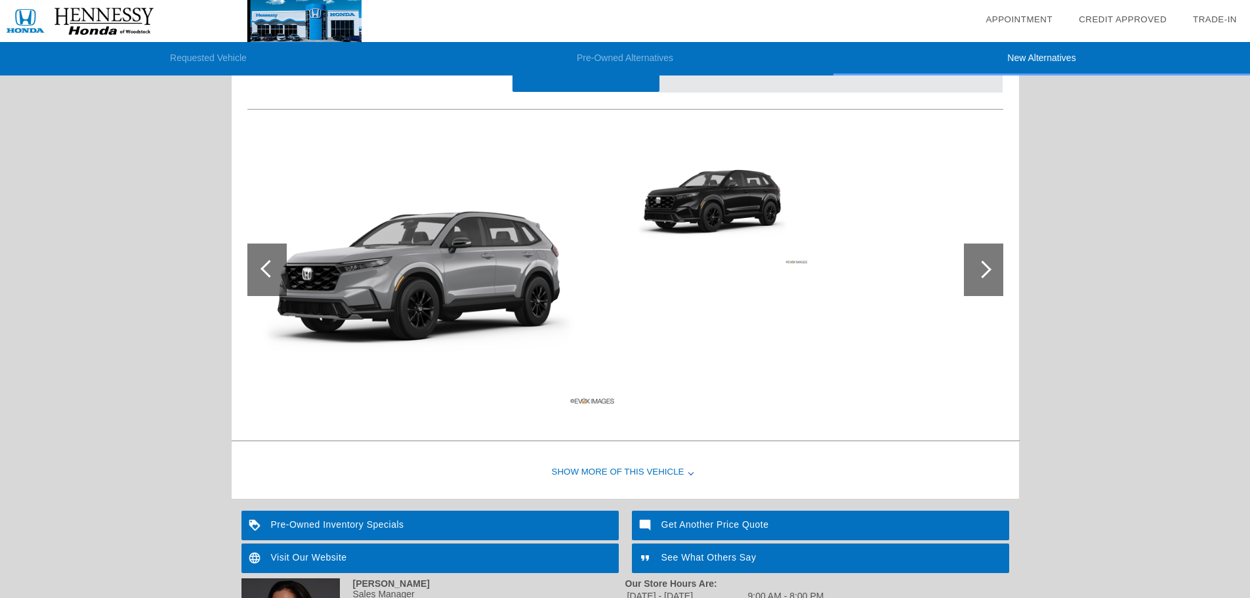
scroll to position [1069, 0]
